Goal: Register for event/course

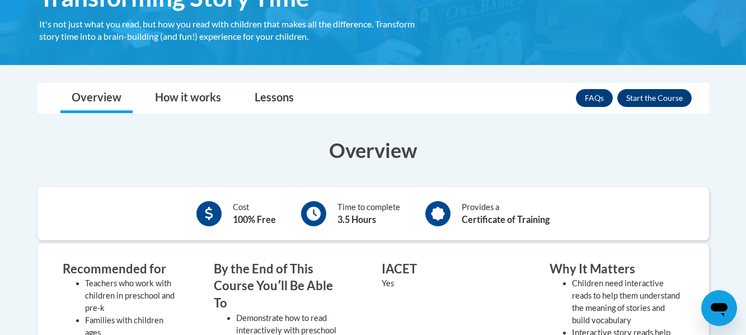
scroll to position [216, 0]
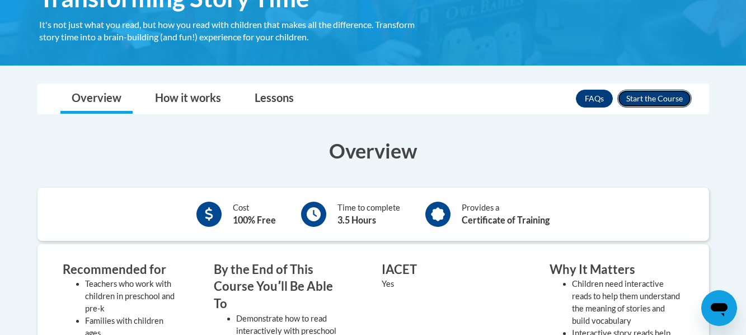
click at [645, 99] on button "Enroll" at bounding box center [655, 99] width 74 height 18
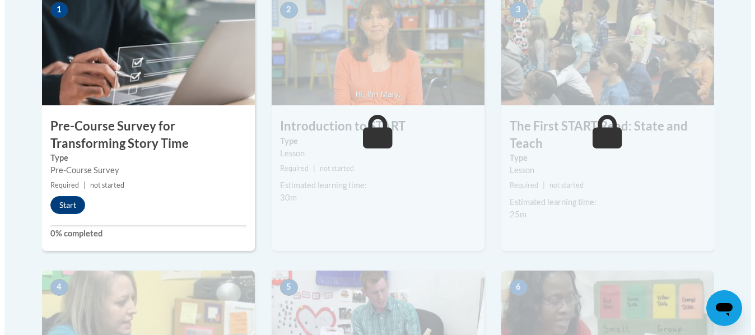
scroll to position [401, 0]
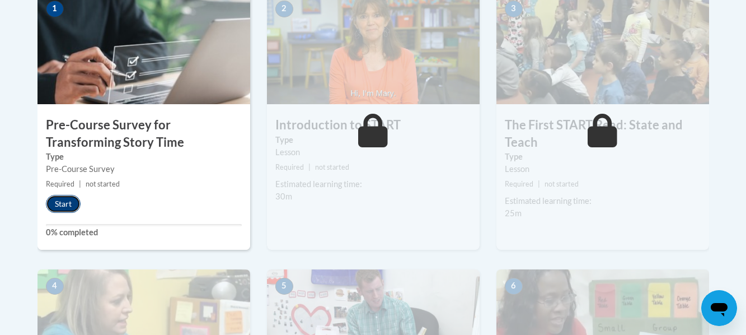
click at [61, 209] on button "Start" at bounding box center [63, 204] width 35 height 18
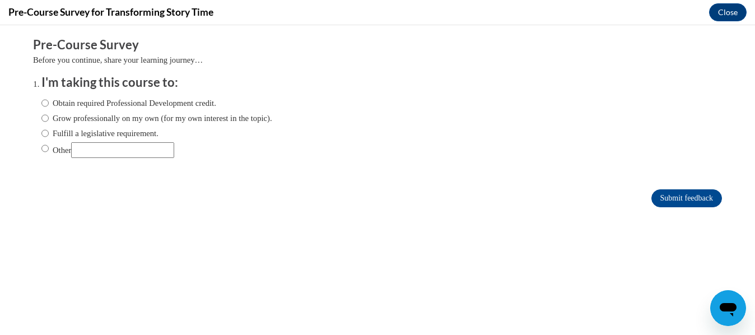
scroll to position [0, 0]
click at [41, 136] on input "Fulfill a legislative requirement." at bounding box center [44, 133] width 7 height 12
radio input "true"
click at [694, 196] on input "Submit feedback" at bounding box center [686, 198] width 71 height 18
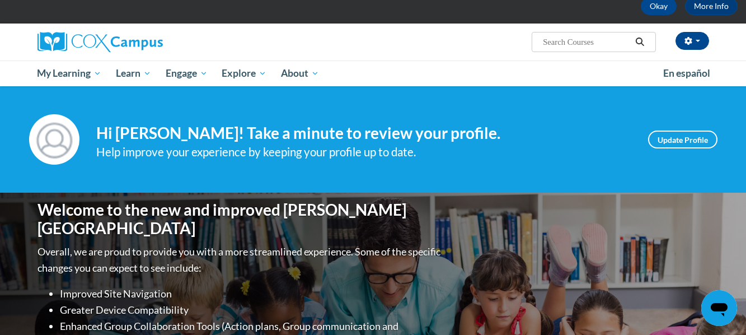
scroll to position [57, 0]
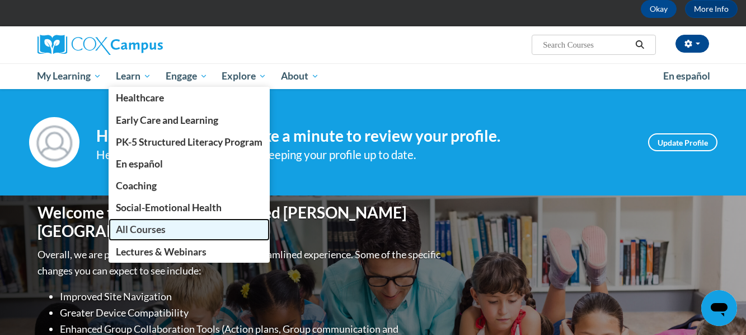
click at [145, 222] on link "All Courses" at bounding box center [189, 229] width 161 height 22
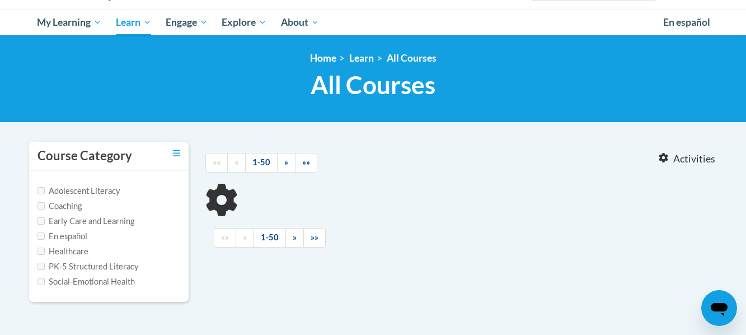
scroll to position [114, 0]
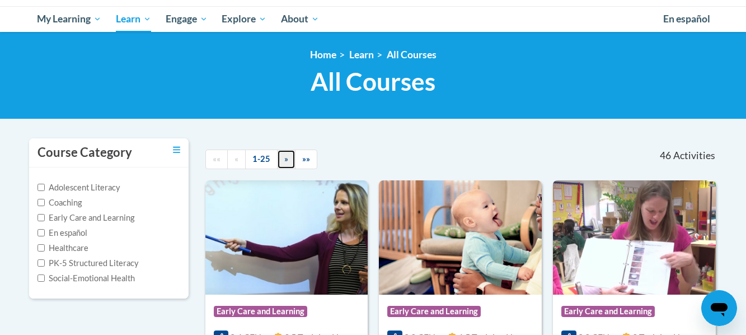
click at [284, 163] on span "»" at bounding box center [286, 159] width 4 height 10
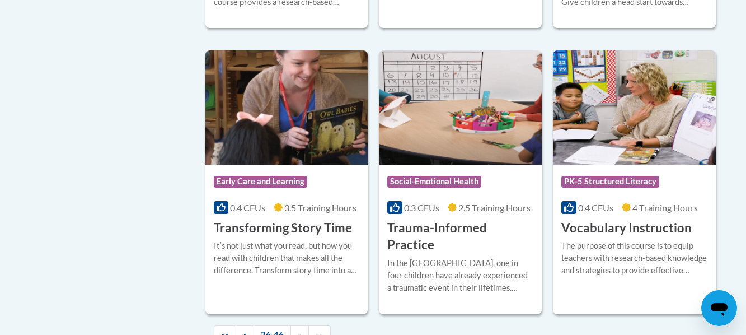
scroll to position [1961, 0]
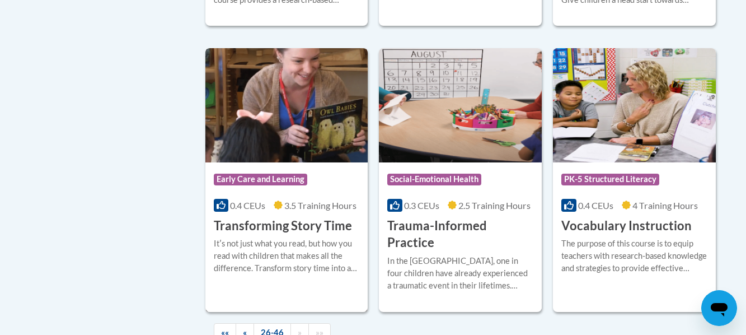
click at [283, 125] on img at bounding box center [287, 105] width 163 height 114
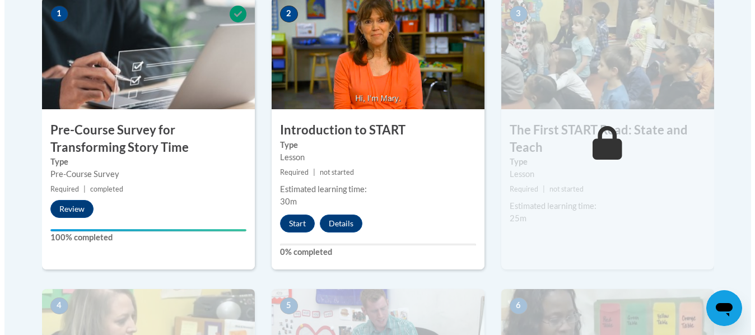
scroll to position [398, 0]
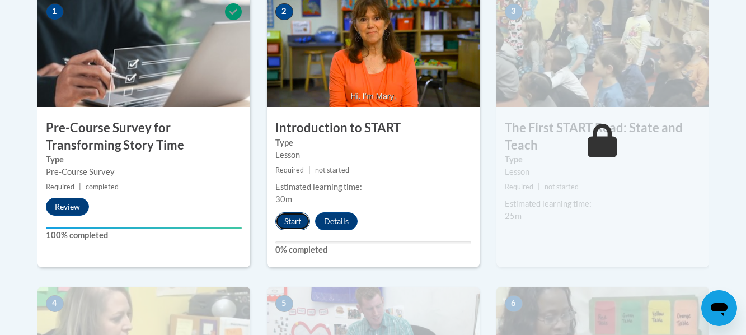
click at [288, 221] on button "Start" at bounding box center [293, 221] width 35 height 18
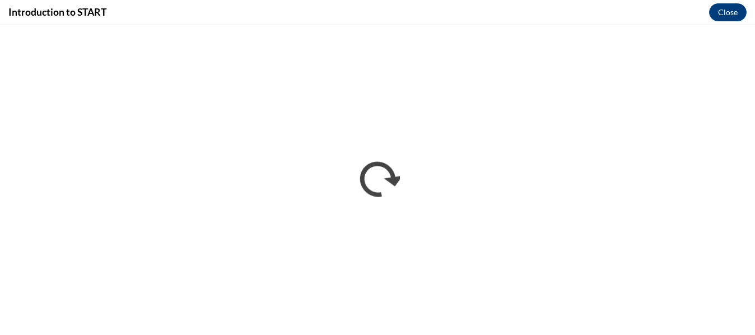
scroll to position [0, 0]
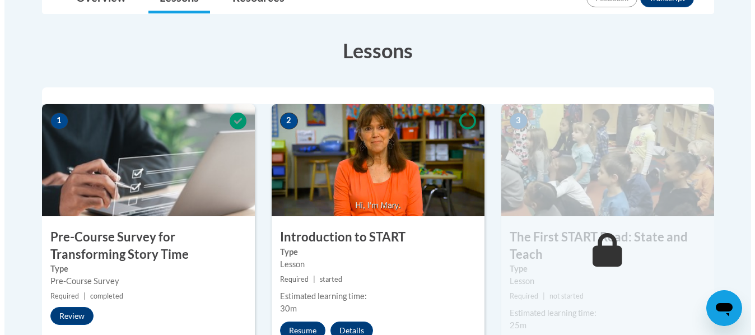
scroll to position [372, 0]
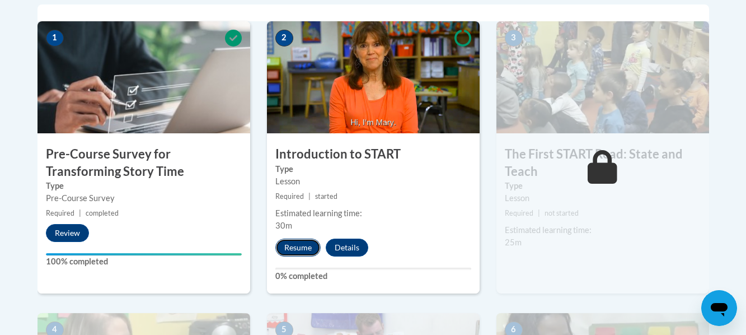
click at [306, 246] on button "Resume" at bounding box center [298, 248] width 45 height 18
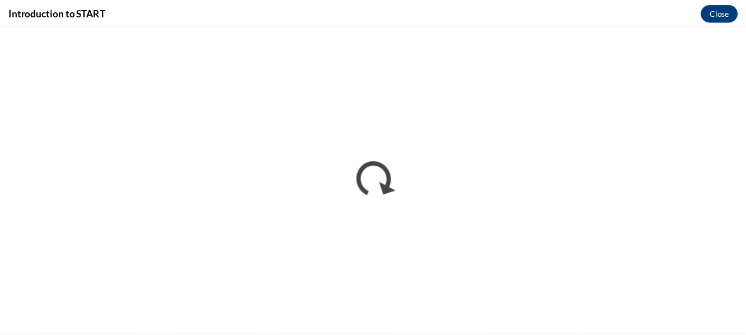
scroll to position [0, 0]
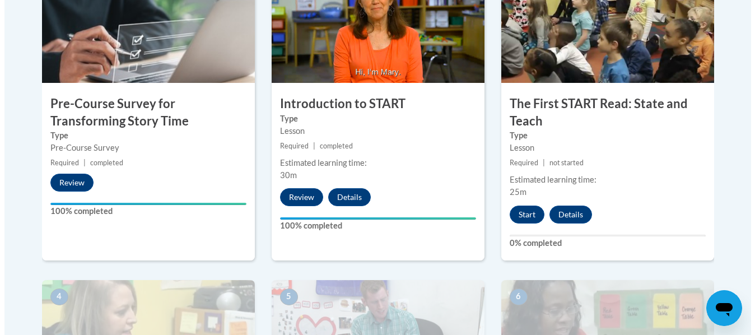
scroll to position [421, 0]
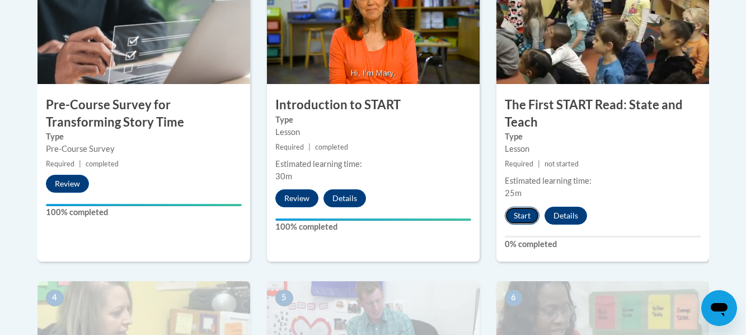
click at [528, 217] on button "Start" at bounding box center [522, 216] width 35 height 18
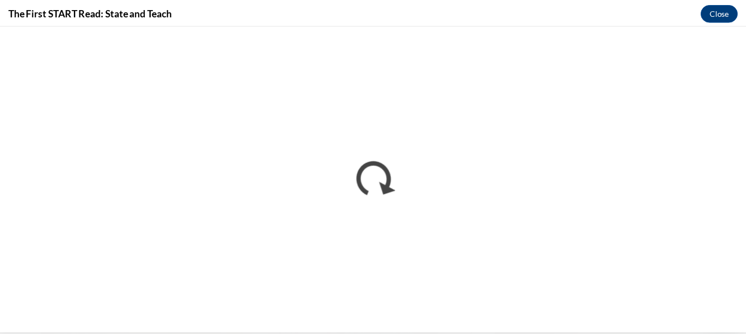
scroll to position [0, 0]
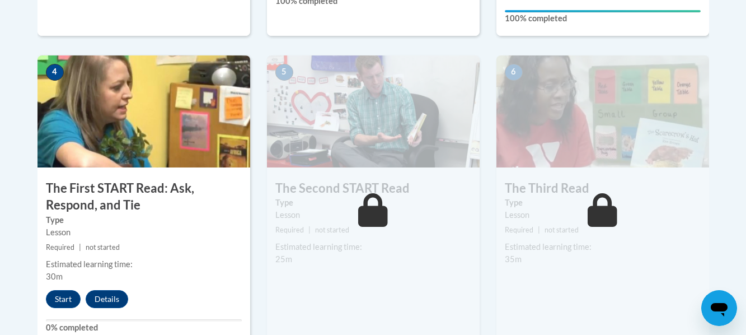
scroll to position [727, 0]
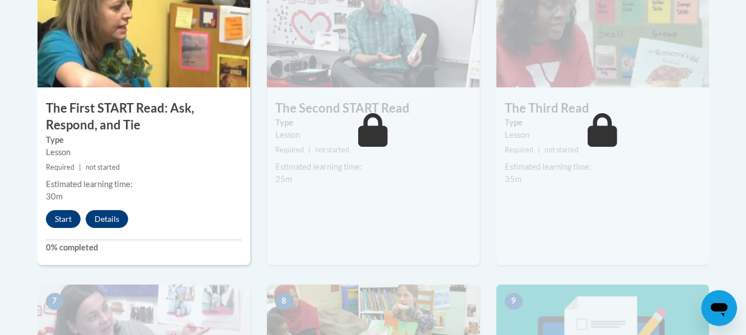
click at [419, 143] on div "5 The Second START Read Type Lesson Required | not started Estimated learning t…" at bounding box center [373, 120] width 213 height 290
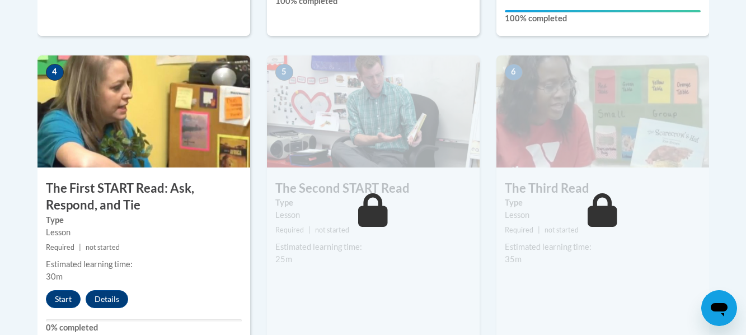
scroll to position [646, 0]
